Goal: Task Accomplishment & Management: Complete application form

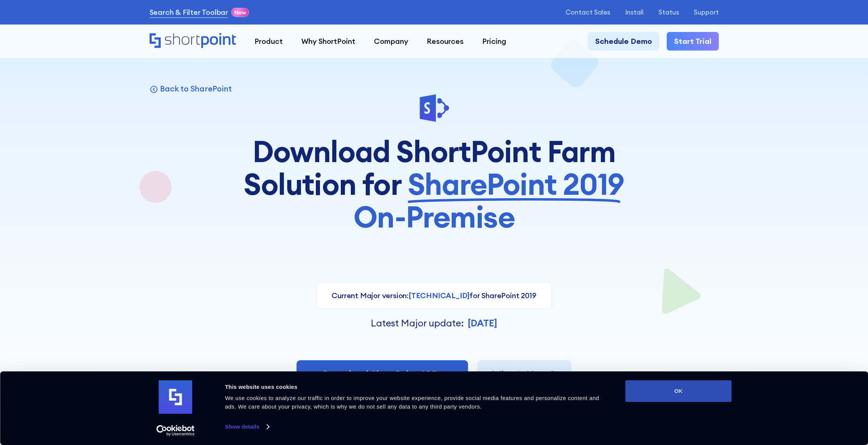
click at [667, 389] on button "OK" at bounding box center [678, 392] width 106 height 22
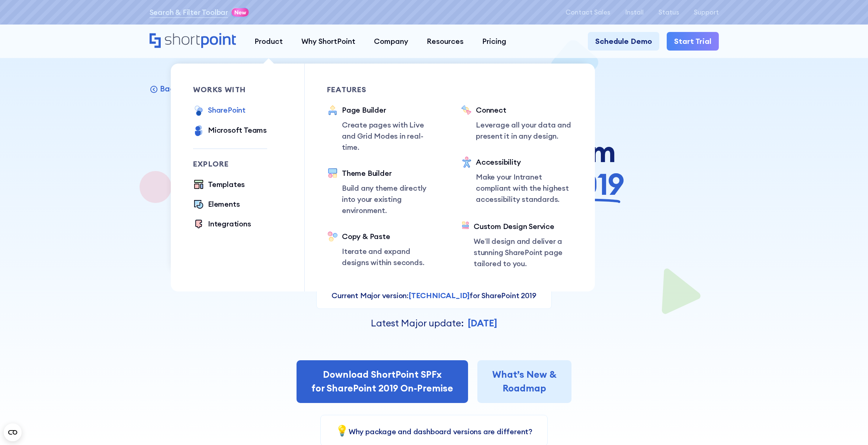
click at [237, 108] on div "SharePoint" at bounding box center [227, 110] width 38 height 11
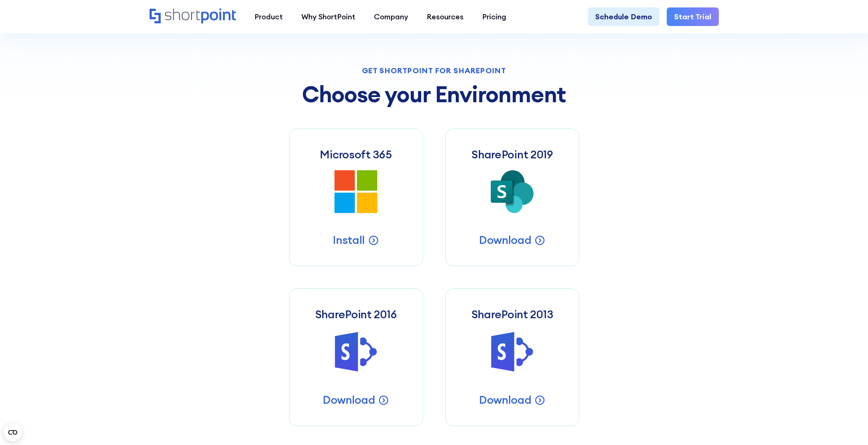
scroll to position [326, 0]
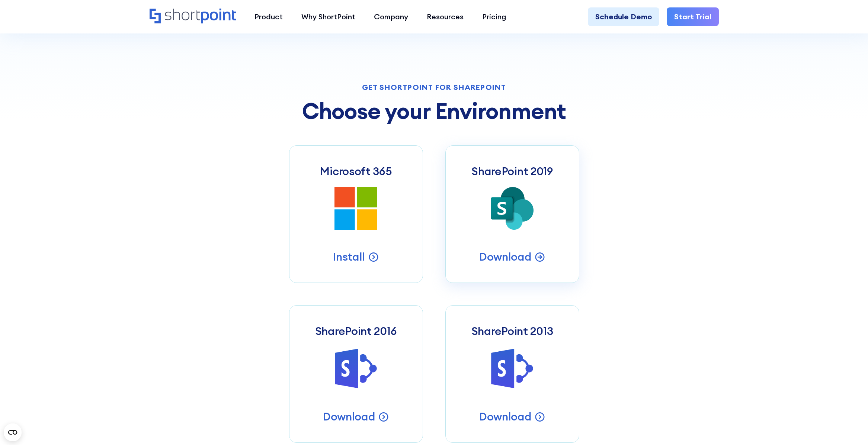
click at [475, 228] on link "SharePoint 2019 SharePoint 2019 Server Intranets Download" at bounding box center [512, 214] width 134 height 138
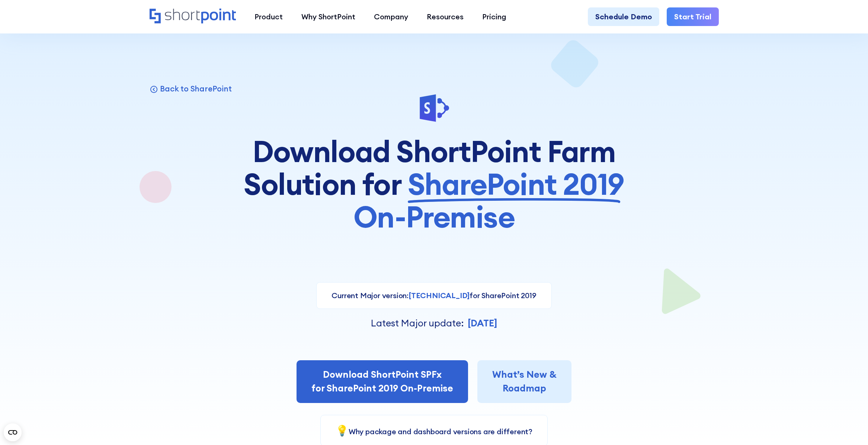
scroll to position [149, 0]
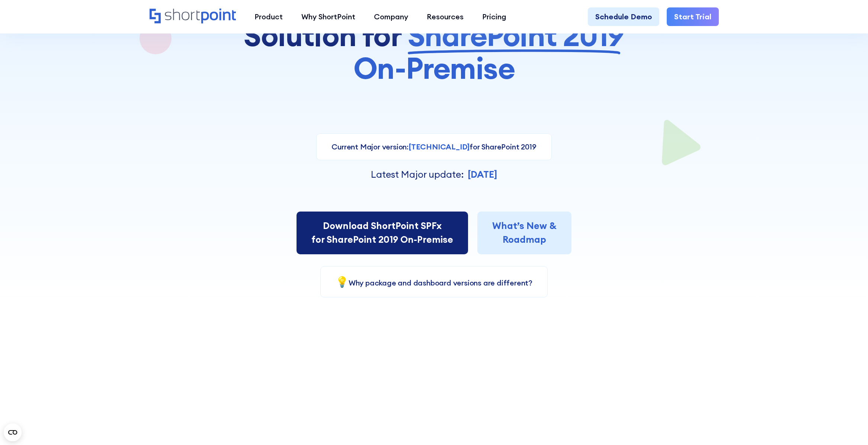
click at [362, 234] on link "Download ShortPoint SPFx for SharePoint 2019 On-Premise" at bounding box center [381, 233] width 171 height 43
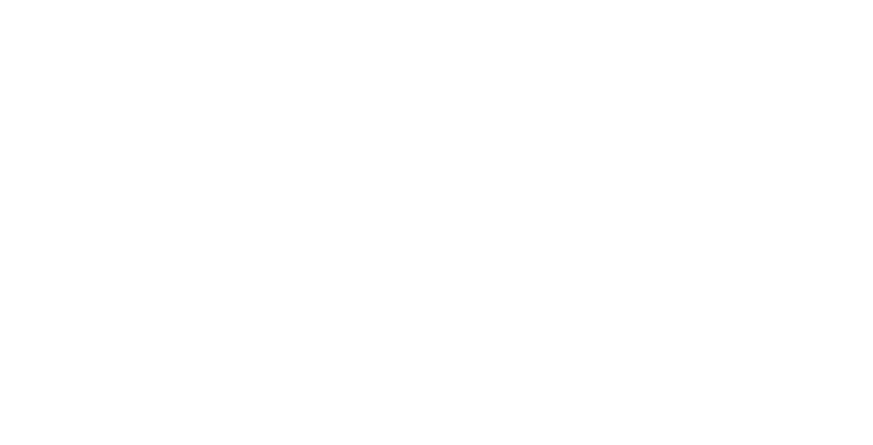
select select "SharePoint SE"
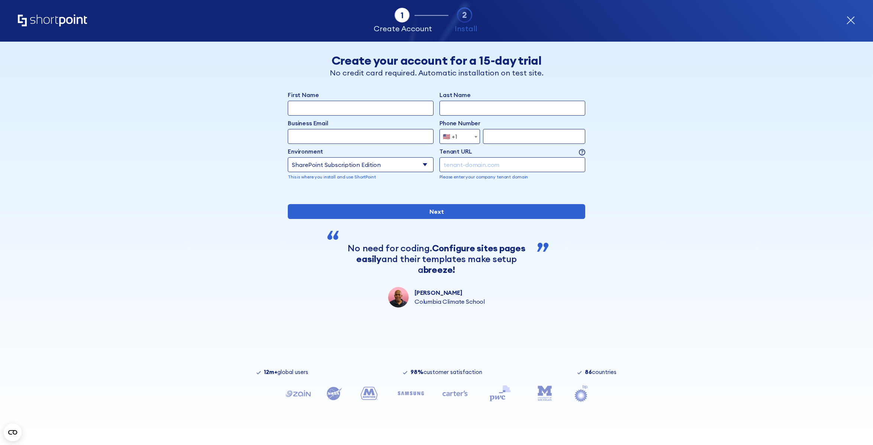
click at [329, 109] on input "First Name" at bounding box center [361, 108] width 146 height 15
click at [456, 166] on input "form" at bounding box center [513, 164] width 146 height 15
paste input "https://de-se.v51.com/"
drag, startPoint x: 482, startPoint y: 165, endPoint x: 424, endPoint y: 164, distance: 58.4
click at [424, 164] on div "Environment Select an environment Microsoft 365 SharePoint Online SharePoint Su…" at bounding box center [437, 163] width 298 height 33
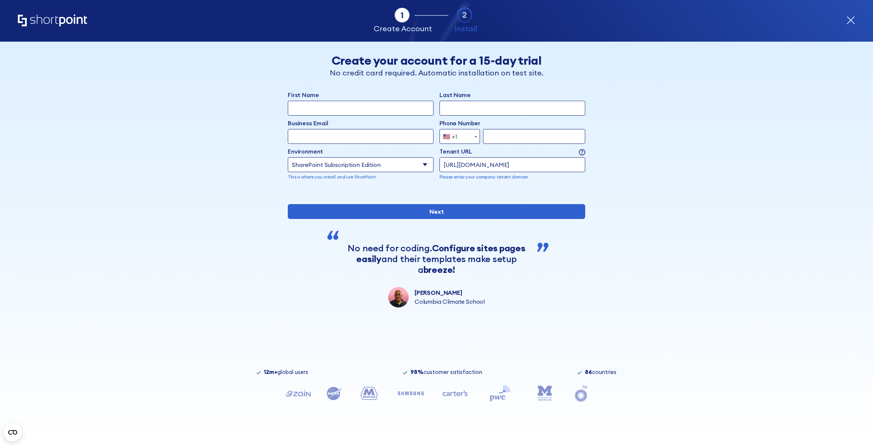
click at [637, 173] on div "Back Back Create your account for a 15-day trial No credit card required. Autom…" at bounding box center [436, 175] width 455 height 266
drag, startPoint x: 482, startPoint y: 166, endPoint x: 432, endPoint y: 166, distance: 50.2
click at [432, 166] on div "Environment Select an environment Microsoft 365 SharePoint Online SharePoint Su…" at bounding box center [437, 163] width 298 height 33
type input "v51.com"
click at [346, 108] on input "First Name" at bounding box center [361, 108] width 146 height 15
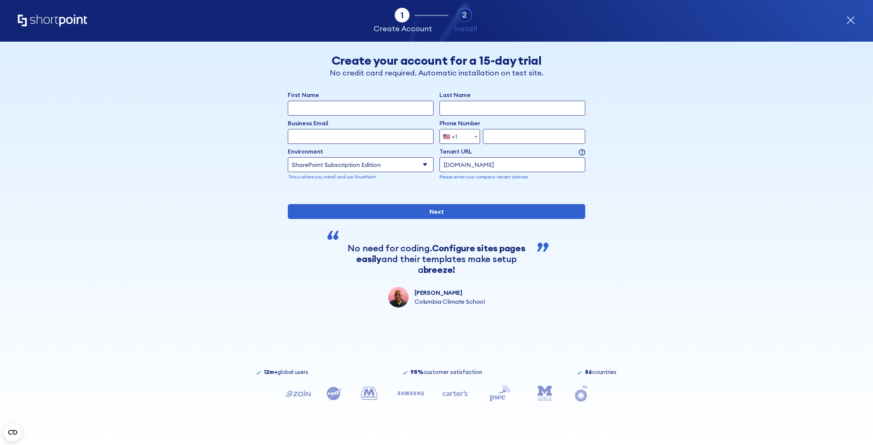
click at [340, 136] on input "Business Email" at bounding box center [361, 136] width 146 height 15
type input "[EMAIL_ADDRESS][DOMAIN_NAME]"
click at [464, 134] on span "🇺🇸 +1" at bounding box center [460, 136] width 41 height 15
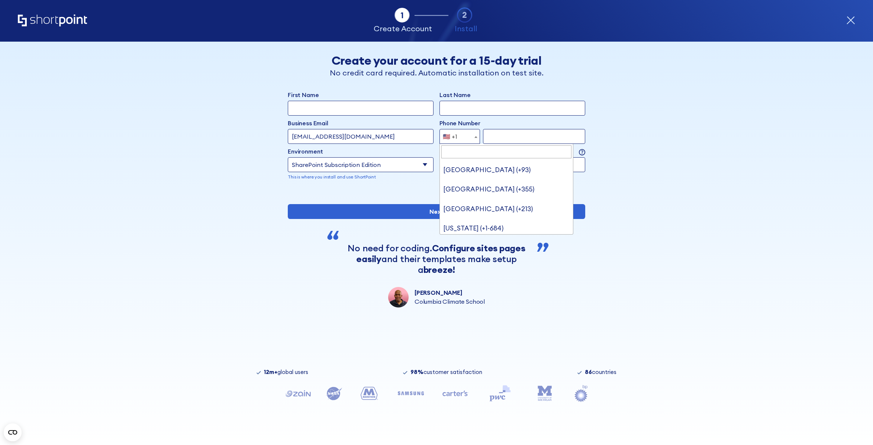
scroll to position [4329, 0]
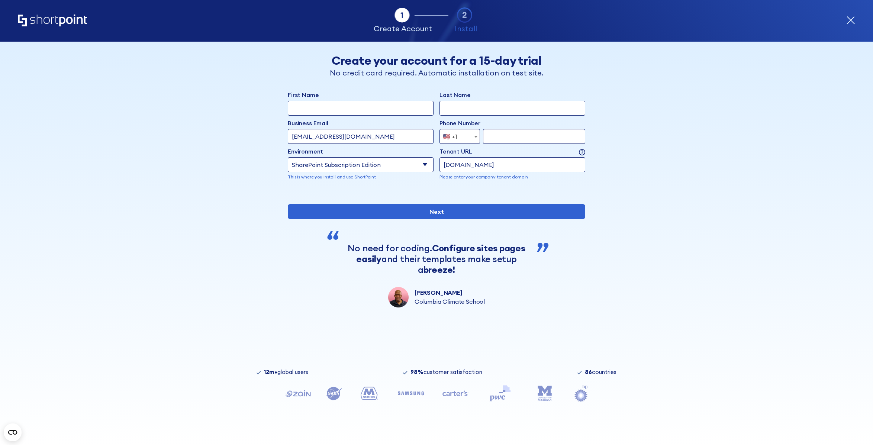
click at [233, 131] on div "Back Back Create your account for a 15-day trial No credit card required. Autom…" at bounding box center [436, 175] width 455 height 266
click at [312, 105] on input "First Name" at bounding box center [361, 108] width 146 height 15
type input "Yuri"
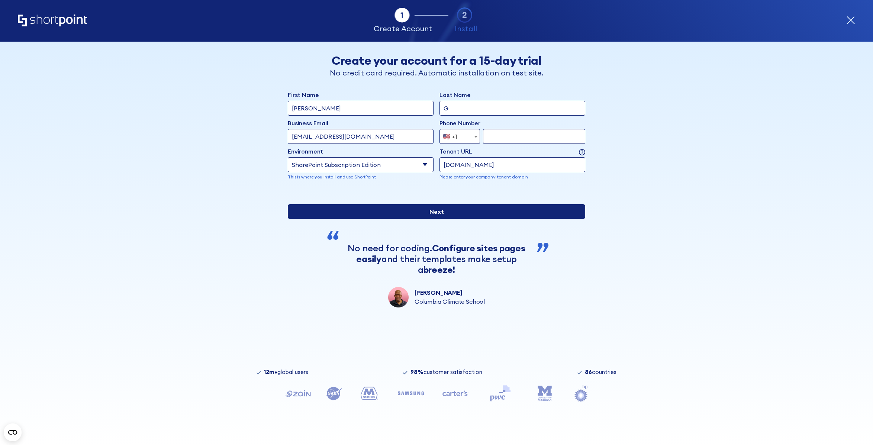
type input "G"
click at [371, 219] on input "Next" at bounding box center [437, 211] width 298 height 15
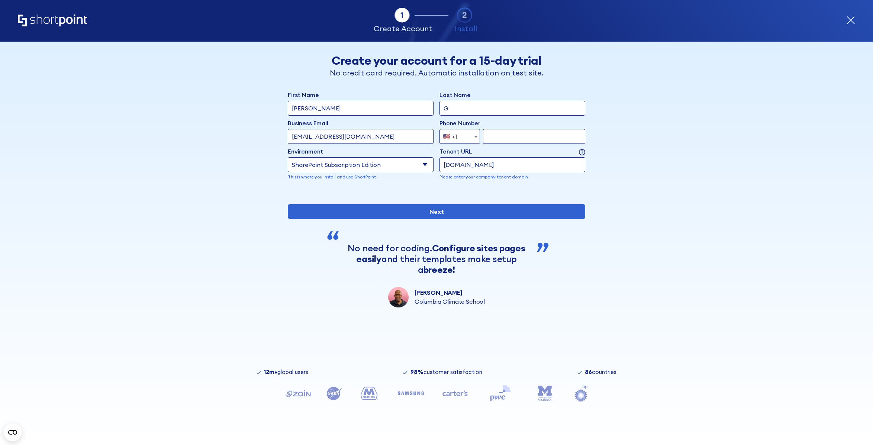
click at [497, 136] on input "form" at bounding box center [534, 136] width 102 height 15
paste input "416.516.4509"
click at [498, 136] on input "416.516.4509" at bounding box center [534, 136] width 102 height 15
click at [506, 137] on input "416516.4509" at bounding box center [534, 136] width 102 height 15
type input "4165164509"
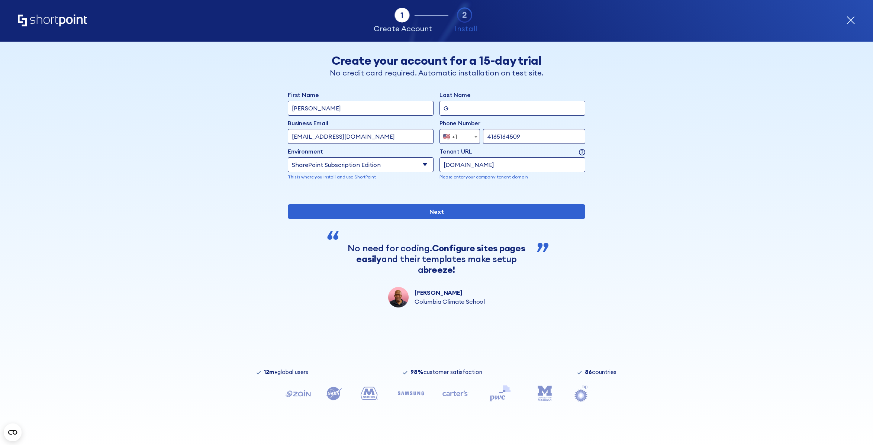
click at [652, 153] on div "Back Back Create your account for a 15-day trial No credit card required. Autom…" at bounding box center [436, 175] width 455 height 266
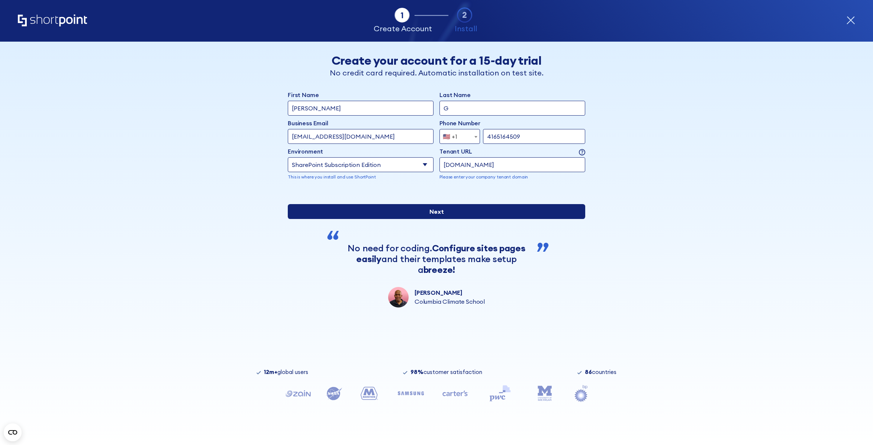
click at [416, 219] on input "Next" at bounding box center [437, 211] width 298 height 15
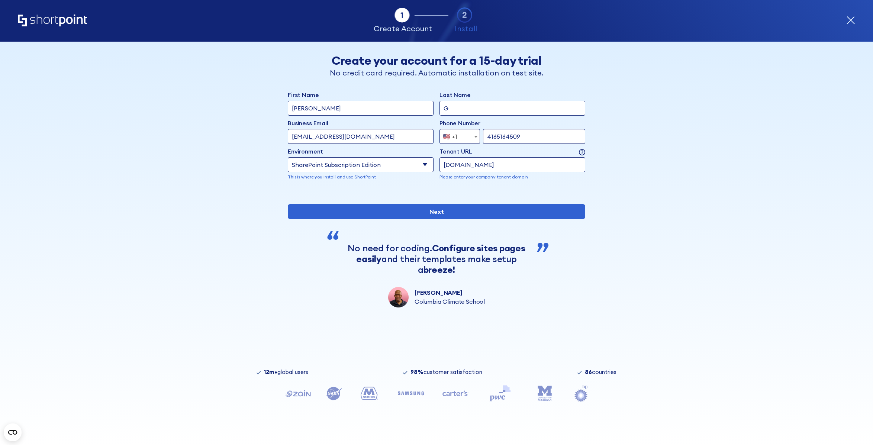
drag, startPoint x: 323, startPoint y: 112, endPoint x: 257, endPoint y: 111, distance: 66.6
click at [257, 111] on div "Back Back Create your account for a 15-day trial No credit card required. Autom…" at bounding box center [436, 175] width 455 height 266
type input "V51"
type input "Consulting"
click at [209, 140] on div "Tab 1 Tab 2 Tab 3 Tab 4 Tell us more about you New customer Existing customer B…" at bounding box center [436, 244] width 873 height 404
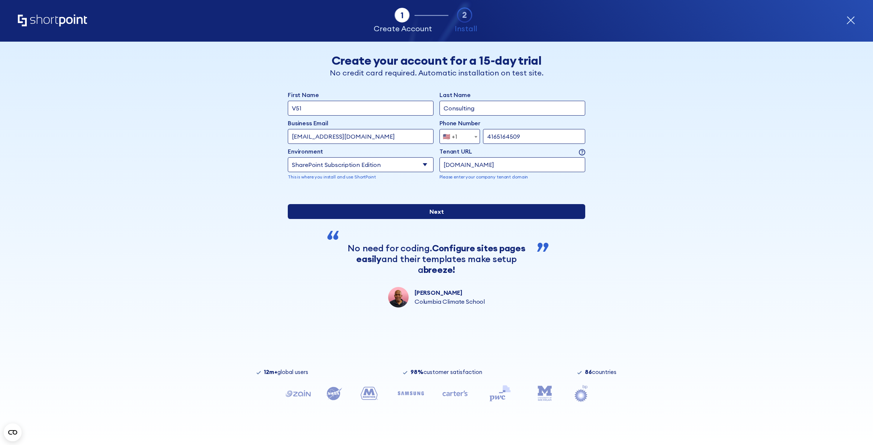
click at [389, 219] on input "Next" at bounding box center [437, 211] width 298 height 15
click at [378, 219] on input "Next" at bounding box center [437, 211] width 298 height 15
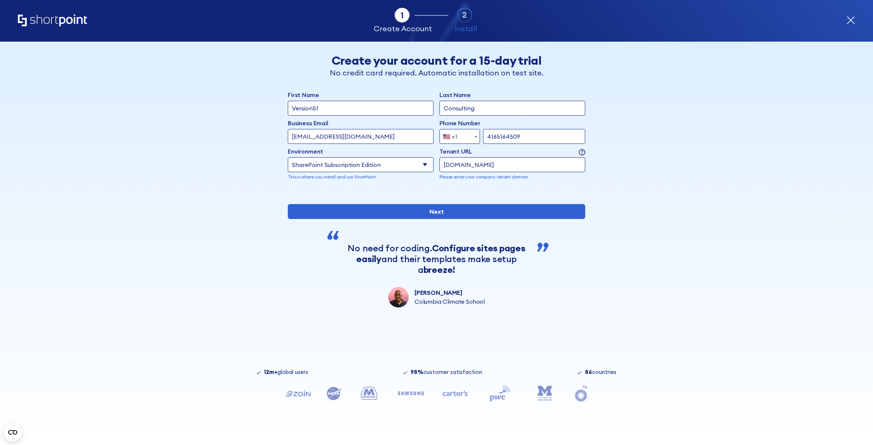
click at [326, 109] on input "Version51" at bounding box center [361, 108] width 146 height 15
type input "Yuri"
type input "Gs"
click at [272, 199] on div "Back Back Create your account for a 15-day trial No credit card required. Autom…" at bounding box center [436, 175] width 455 height 266
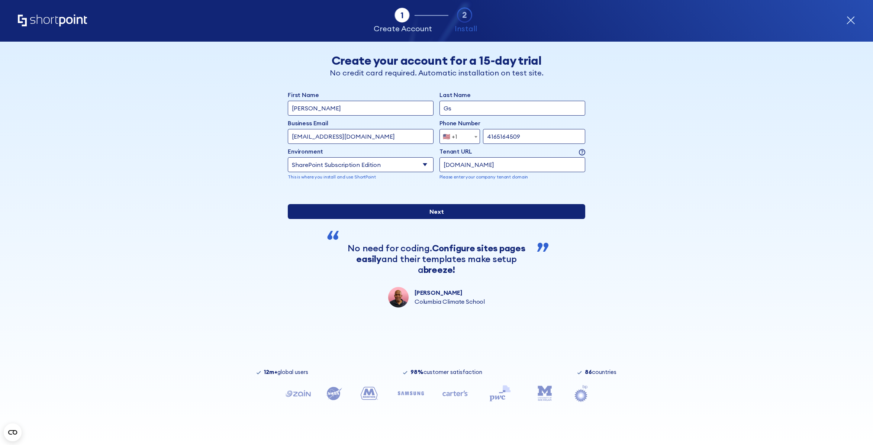
click at [411, 219] on input "Next" at bounding box center [437, 211] width 298 height 15
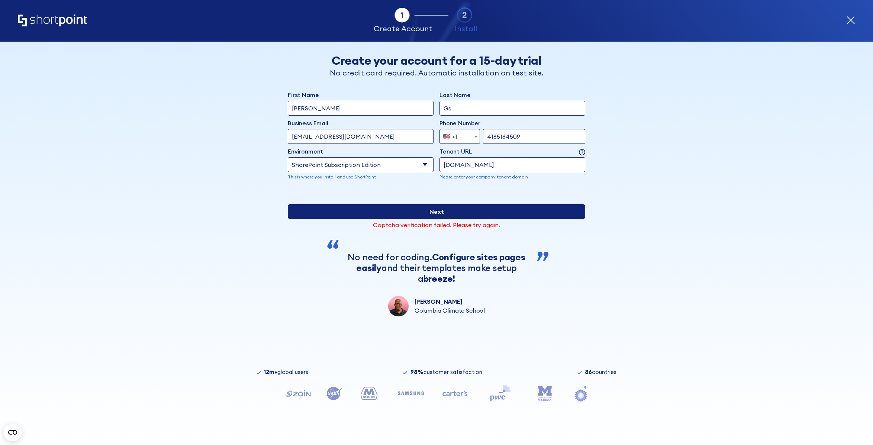
click at [418, 219] on input "Next" at bounding box center [437, 211] width 298 height 15
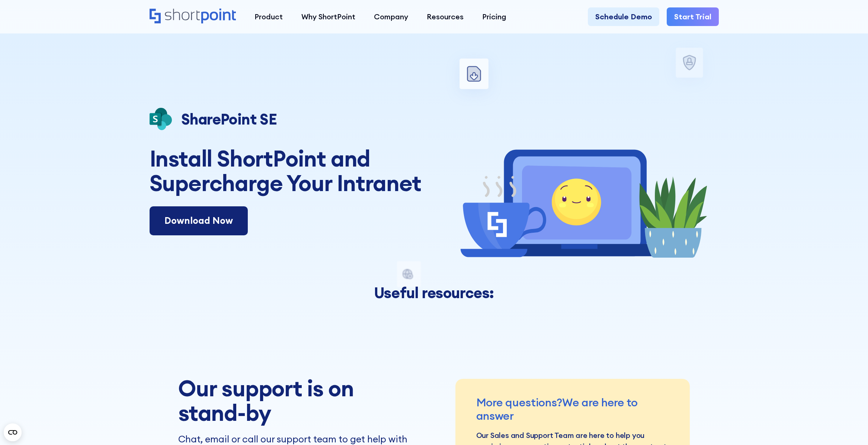
click at [208, 218] on link "Download Now" at bounding box center [199, 220] width 98 height 29
